Goal: Task Accomplishment & Management: Complete application form

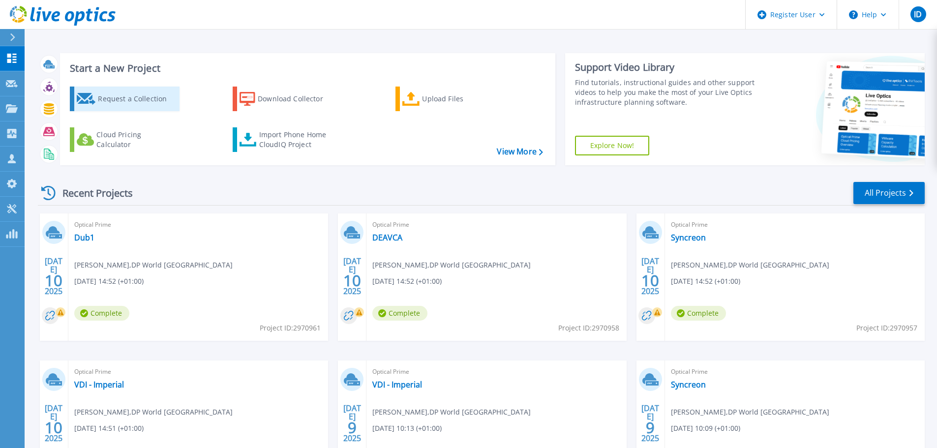
click at [111, 106] on div "Request a Collection" at bounding box center [137, 99] width 79 height 20
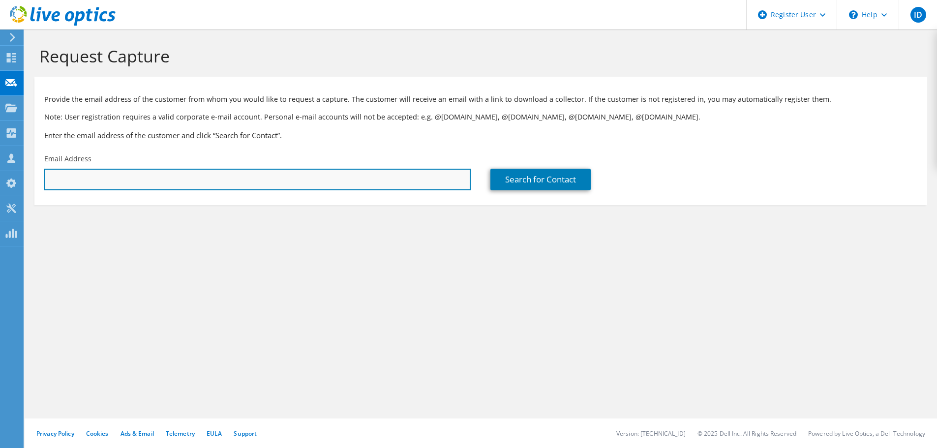
click at [108, 178] on input "text" at bounding box center [257, 180] width 426 height 22
click at [67, 185] on input "text" at bounding box center [257, 180] width 426 height 22
paste input "[EMAIL_ADDRESS][DOMAIN_NAME]"
type input "[EMAIL_ADDRESS][DOMAIN_NAME]"
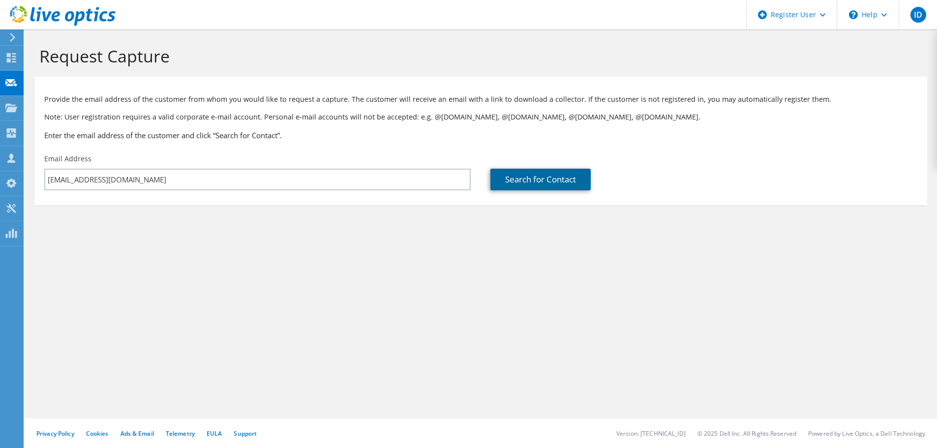
click at [499, 183] on link "Search for Contact" at bounding box center [540, 180] width 100 height 22
type input "QVC UK"
type input "naveen"
type input "Banga"
type input "[GEOGRAPHIC_DATA]"
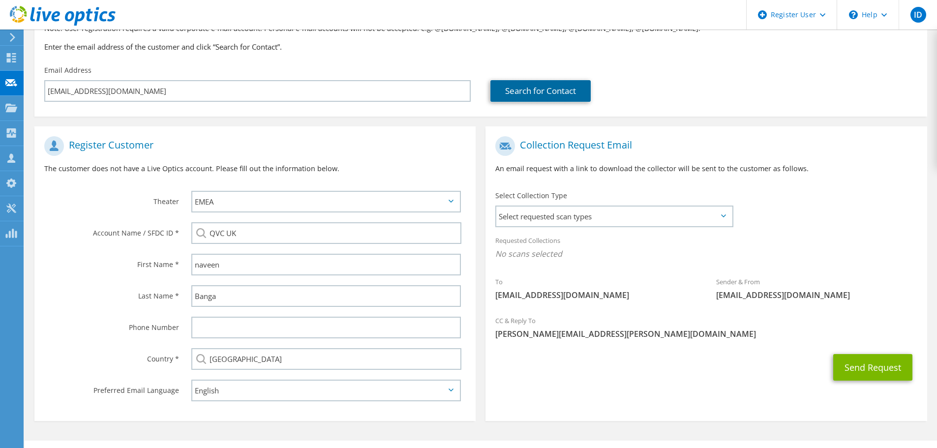
scroll to position [98, 0]
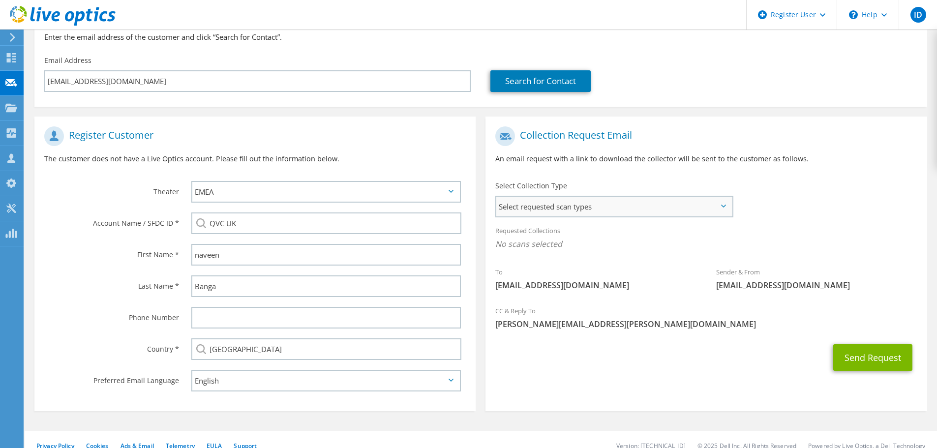
click at [577, 216] on span "Select requested scan types" at bounding box center [614, 207] width 236 height 20
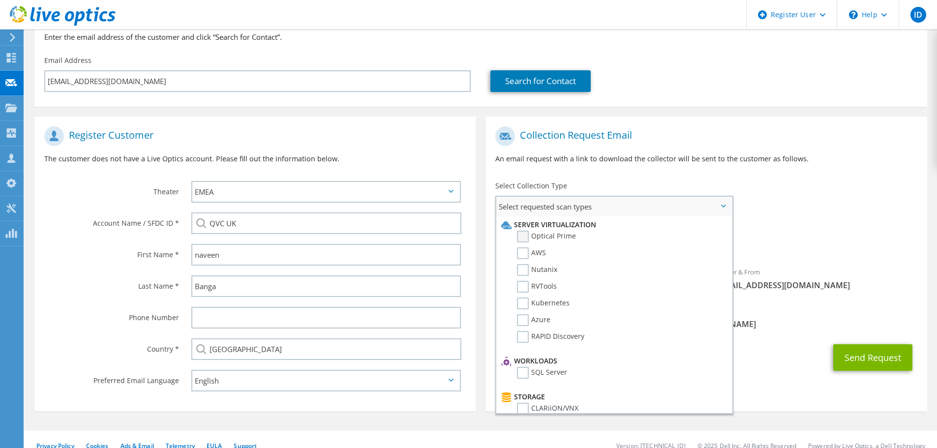
click at [532, 240] on label "Optical Prime" at bounding box center [546, 237] width 59 height 12
click at [0, 0] on input "Optical Prime" at bounding box center [0, 0] width 0 height 0
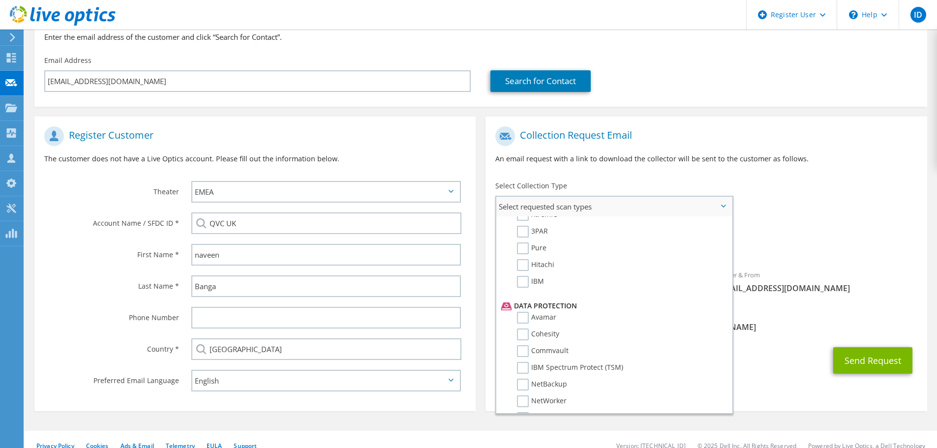
scroll to position [434, 0]
click at [517, 403] on label "Dossier" at bounding box center [536, 397] width 39 height 12
click at [0, 0] on input "Dossier" at bounding box center [0, 0] width 0 height 0
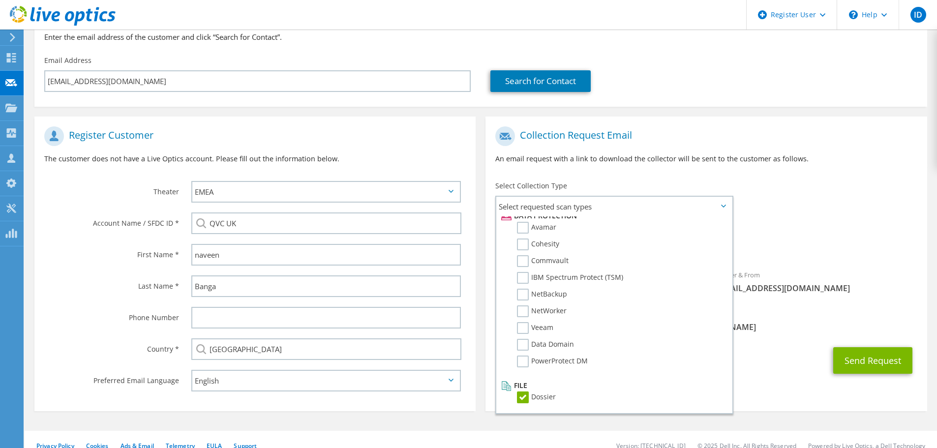
click at [788, 198] on div "To [EMAIL_ADDRESS][DOMAIN_NAME] Sender & From [EMAIL_ADDRESS][DOMAIN_NAME]" at bounding box center [705, 212] width 441 height 182
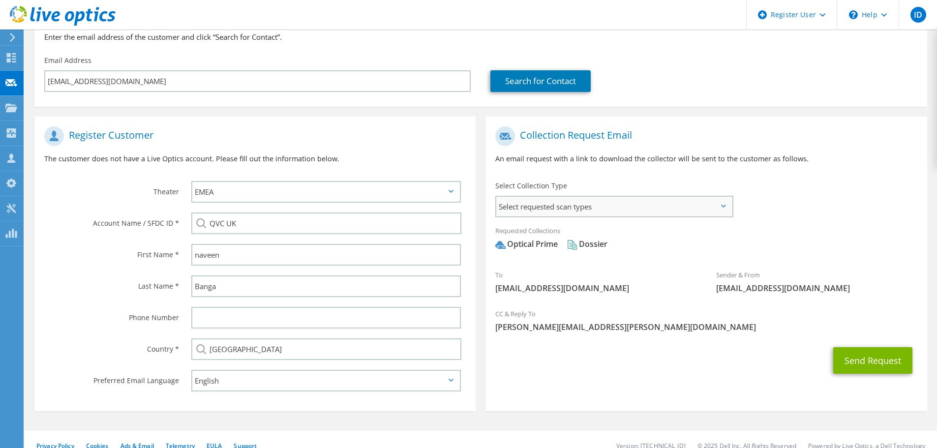
click at [648, 214] on span "Select requested scan types" at bounding box center [614, 207] width 236 height 20
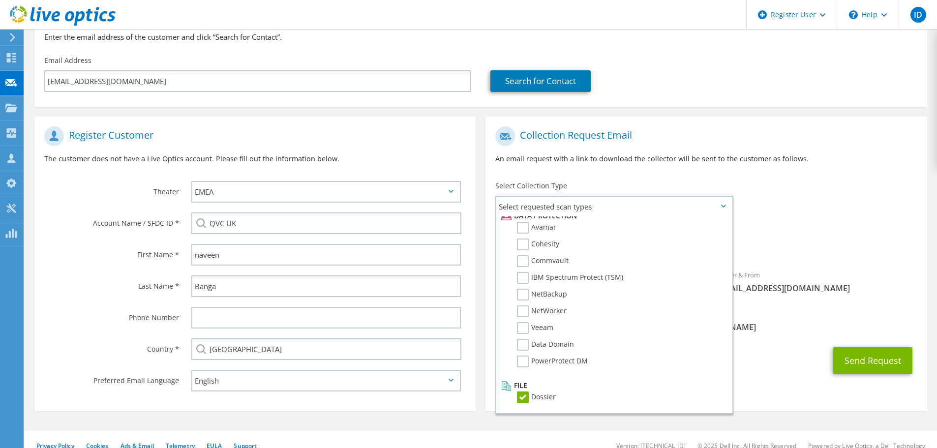
click at [816, 212] on div "To [EMAIL_ADDRESS][DOMAIN_NAME] Sender & From [EMAIL_ADDRESS][DOMAIN_NAME]" at bounding box center [705, 212] width 441 height 182
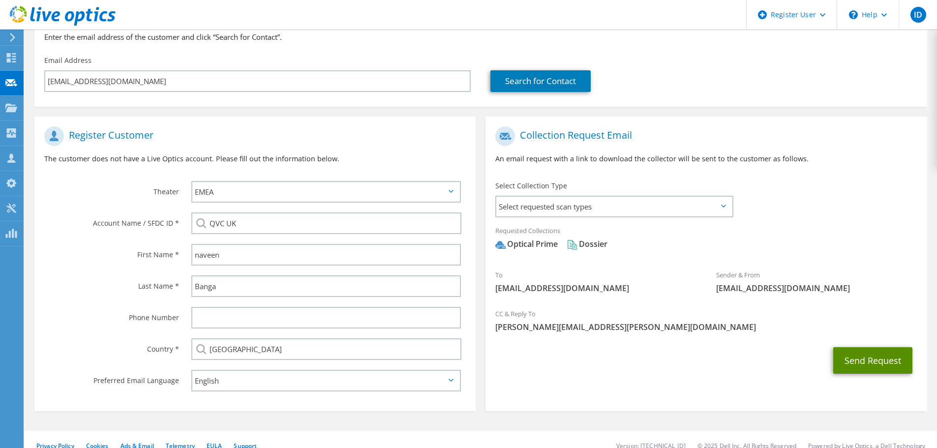
click at [856, 355] on button "Send Request" at bounding box center [872, 360] width 79 height 27
